Goal: Find specific page/section: Find specific page/section

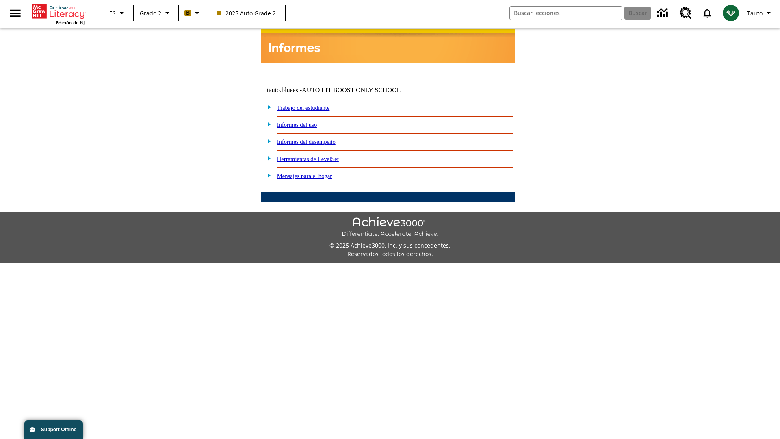
click at [317, 138] on link "Informes del desempeño" at bounding box center [306, 141] width 58 height 6
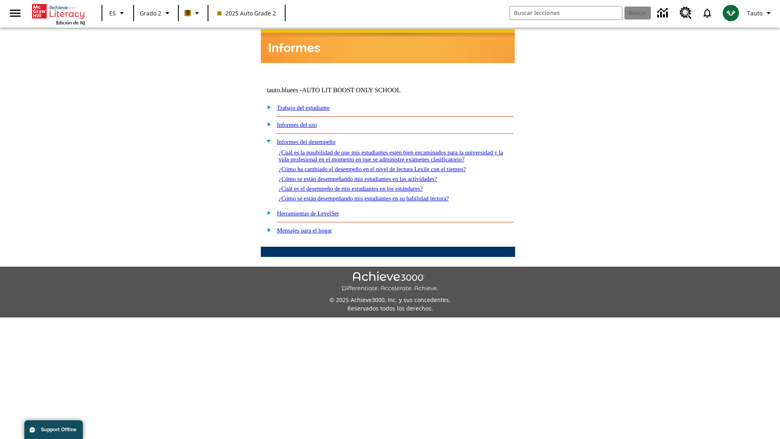
click at [385, 166] on link "¿Cómo ha cambiado el desempeño en el nivel de lectura Lexile con el tiempo?" at bounding box center [372, 169] width 187 height 6
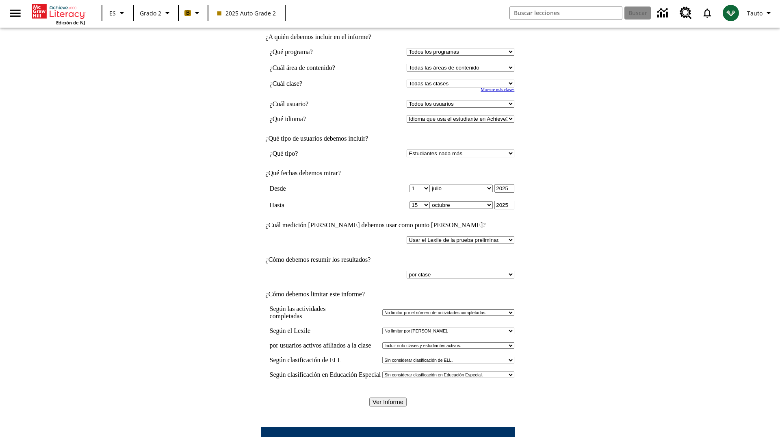
click at [388, 397] on input "Ver Informe" at bounding box center [387, 401] width 37 height 9
